Goal: Register for event/course

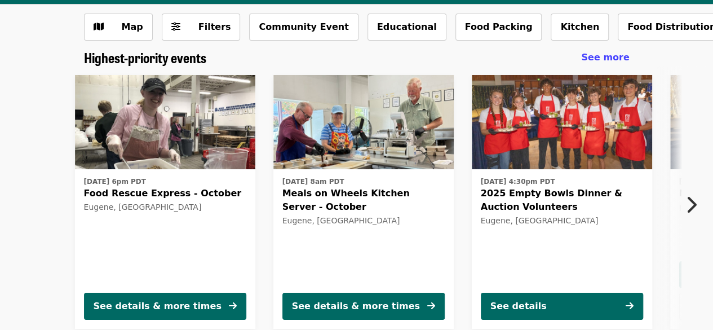
scroll to position [64, 0]
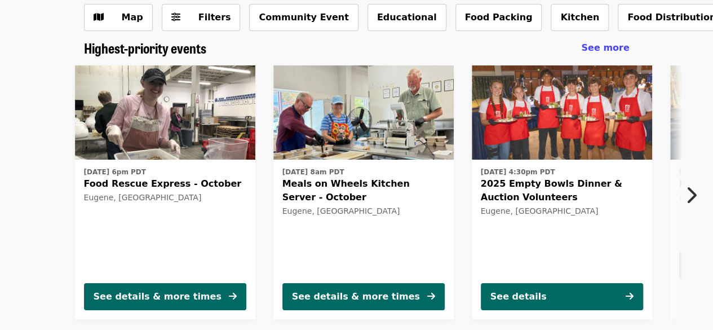
click at [712, 30] on html "FOOD For Lane County Skip to content ​ Host an event Host Log in Map Filters Co…" at bounding box center [356, 101] width 713 height 330
click at [691, 193] on icon "chevron-right icon" at bounding box center [690, 194] width 11 height 21
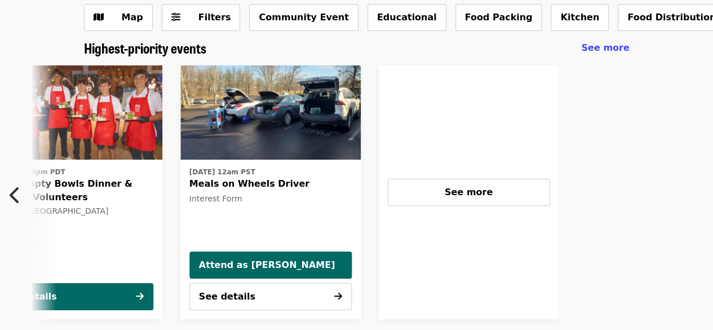
scroll to position [0, 491]
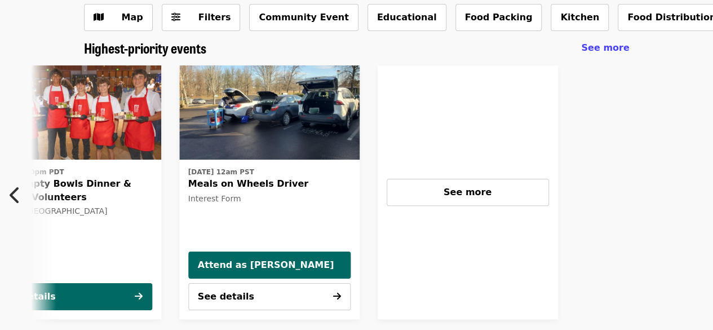
click at [15, 196] on icon "chevron-left icon" at bounding box center [15, 194] width 11 height 21
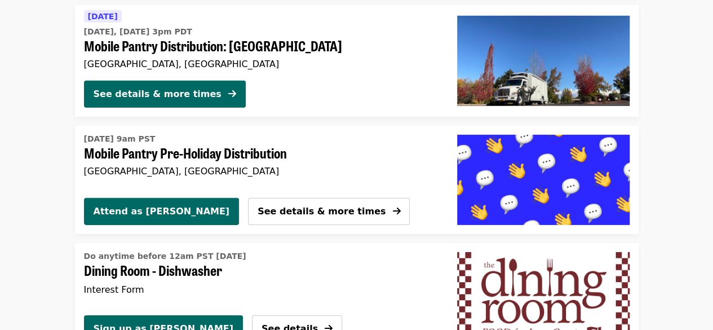
scroll to position [1662, 0]
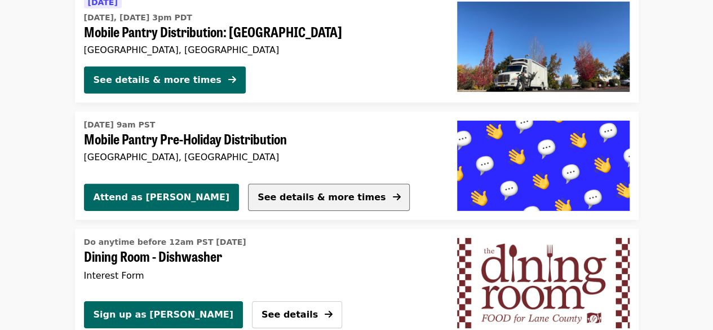
click at [264, 196] on span "See details & more times" at bounding box center [321, 197] width 128 height 11
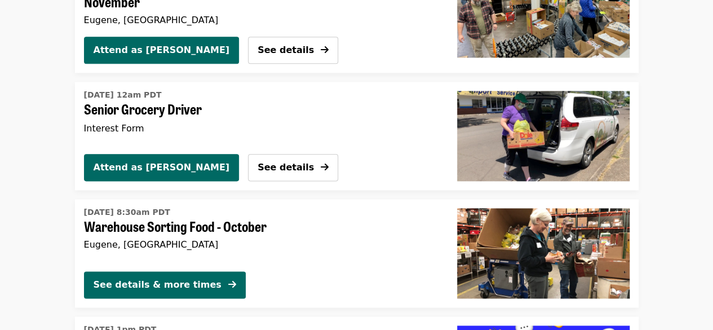
scroll to position [2865, 0]
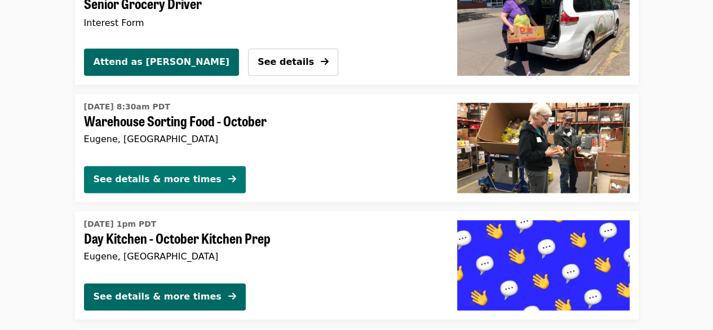
click at [189, 172] on div "See details & more times" at bounding box center [158, 179] width 128 height 14
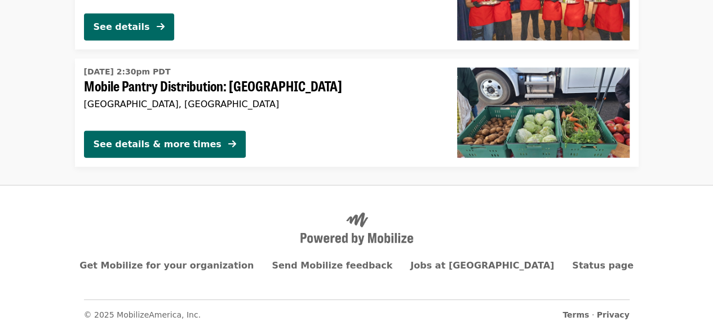
scroll to position [3600, 0]
